Goal: Transaction & Acquisition: Subscribe to service/newsletter

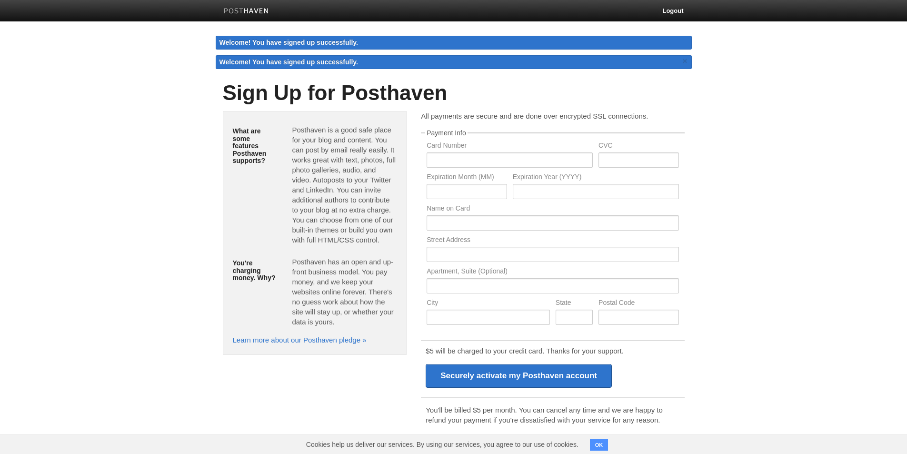
type input "Cross Link Consulting"
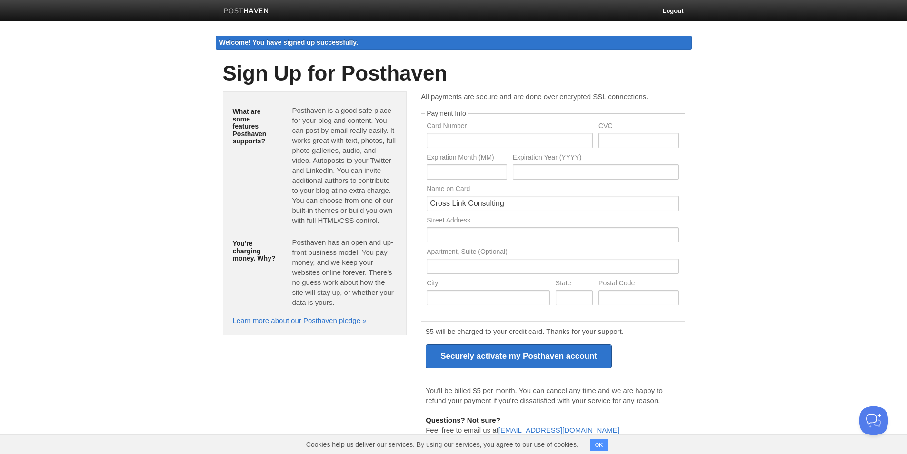
click at [248, 8] on img at bounding box center [246, 11] width 45 height 7
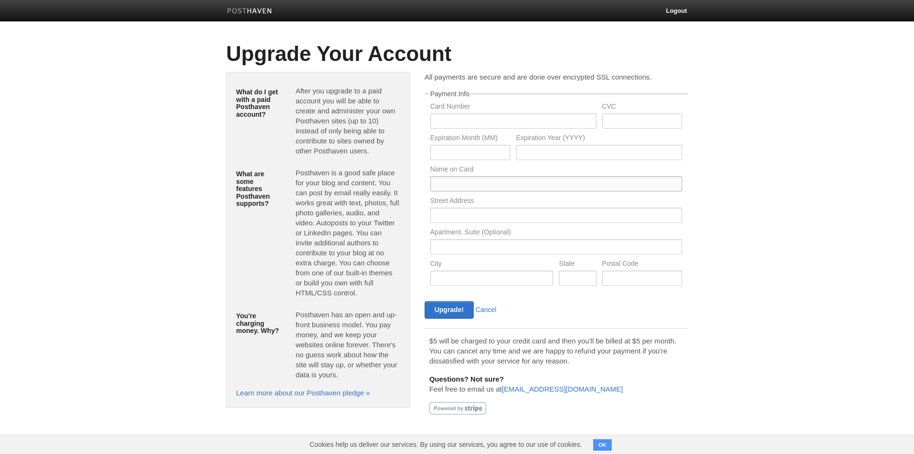
type input "Cross Link Consulting"
